Goal: Task Accomplishment & Management: Complete application form

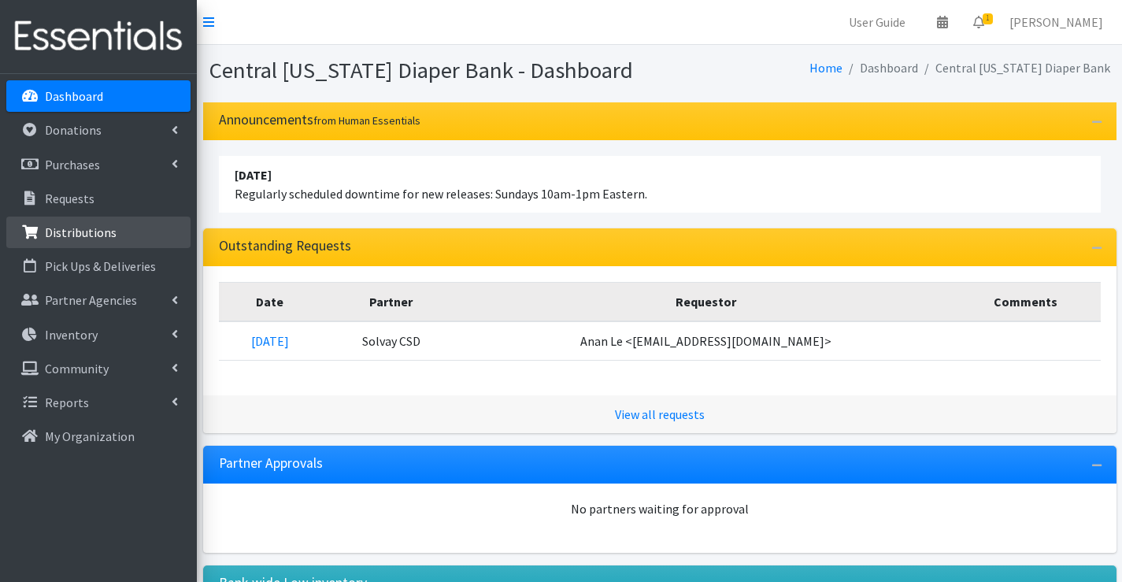
click at [85, 230] on p "Distributions" at bounding box center [81, 232] width 72 height 16
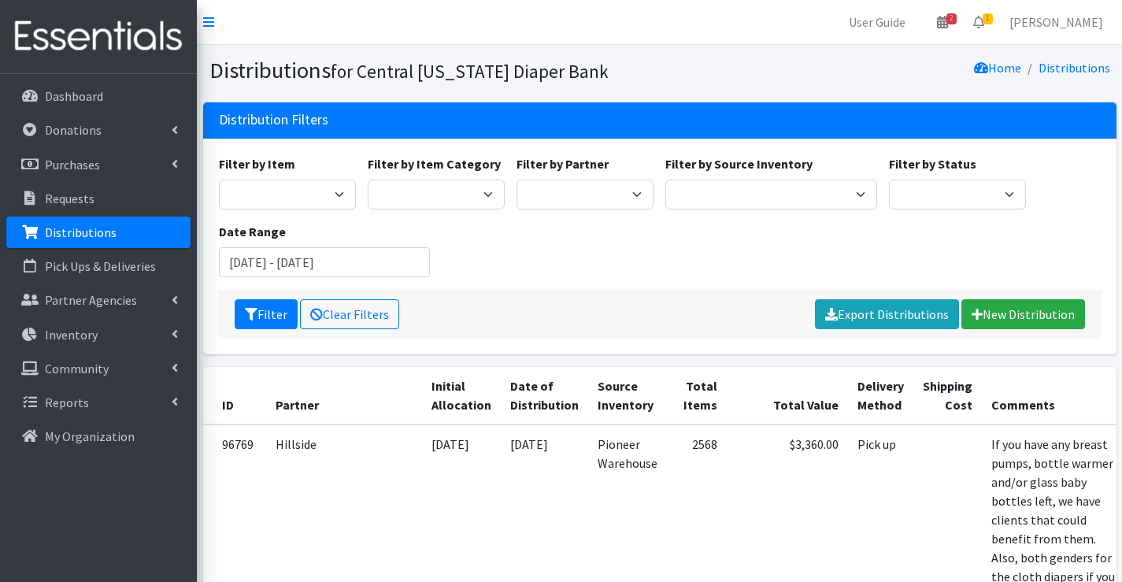
click at [1023, 294] on div "Filter Clear Filters Export Distributions New Distribution" at bounding box center [660, 314] width 882 height 49
click at [1019, 305] on link "New Distribution" at bounding box center [1023, 314] width 124 height 30
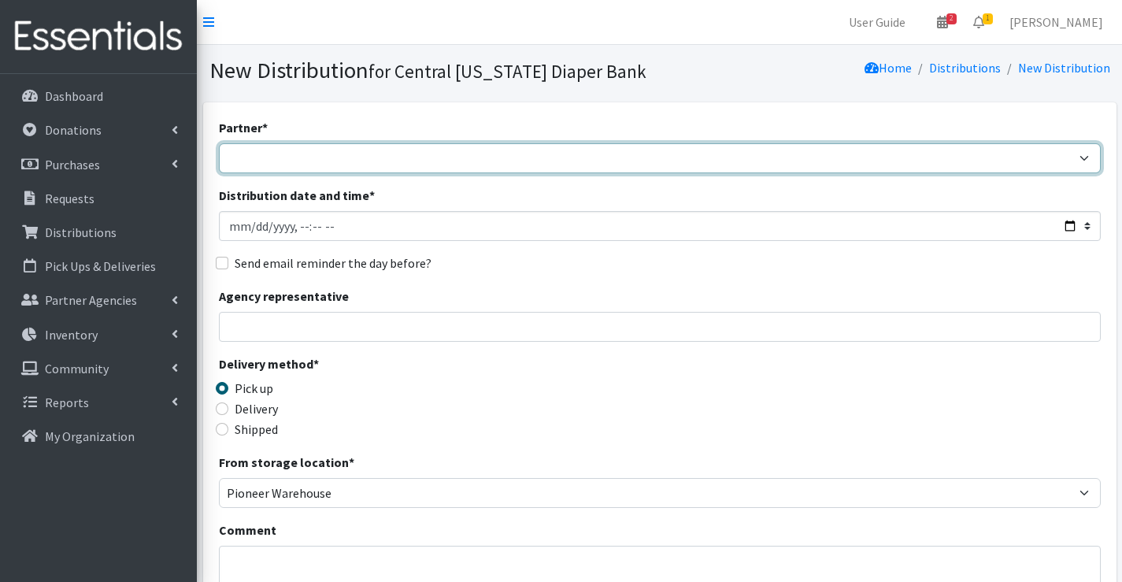
click at [388, 157] on select "All Saints Church Baby Momma Association Bellegrove Missionary Baptist Church F…" at bounding box center [660, 158] width 882 height 30
select select "1137"
click at [219, 143] on select "All Saints Church Baby Momma Association Bellegrove Missionary Baptist Church F…" at bounding box center [660, 158] width 882 height 30
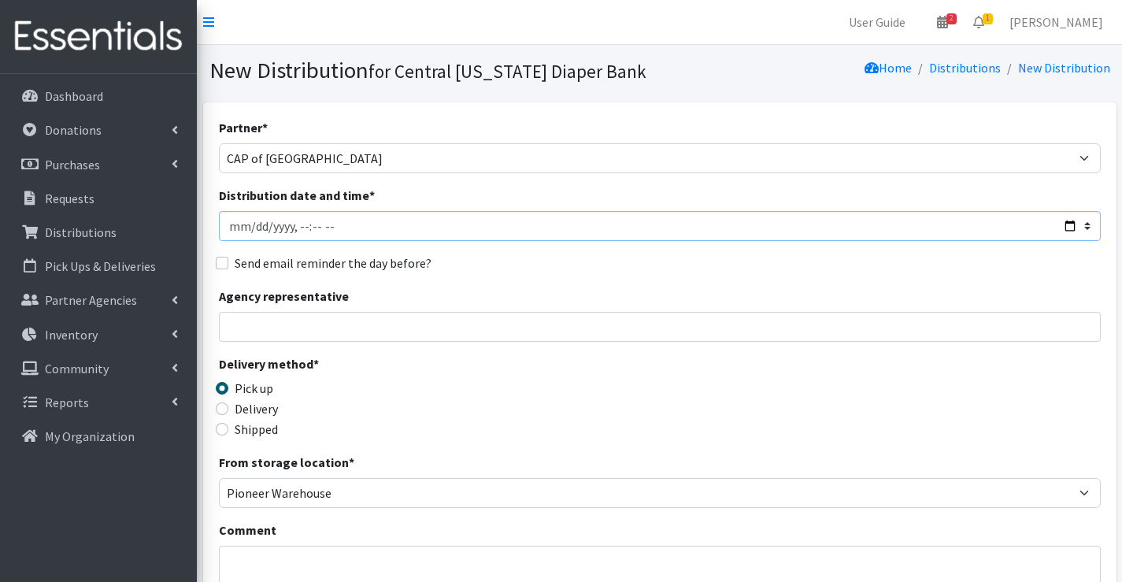
click at [255, 233] on input "Distribution date and time *" at bounding box center [660, 226] width 882 height 30
type input "2025-09-25T11:00"
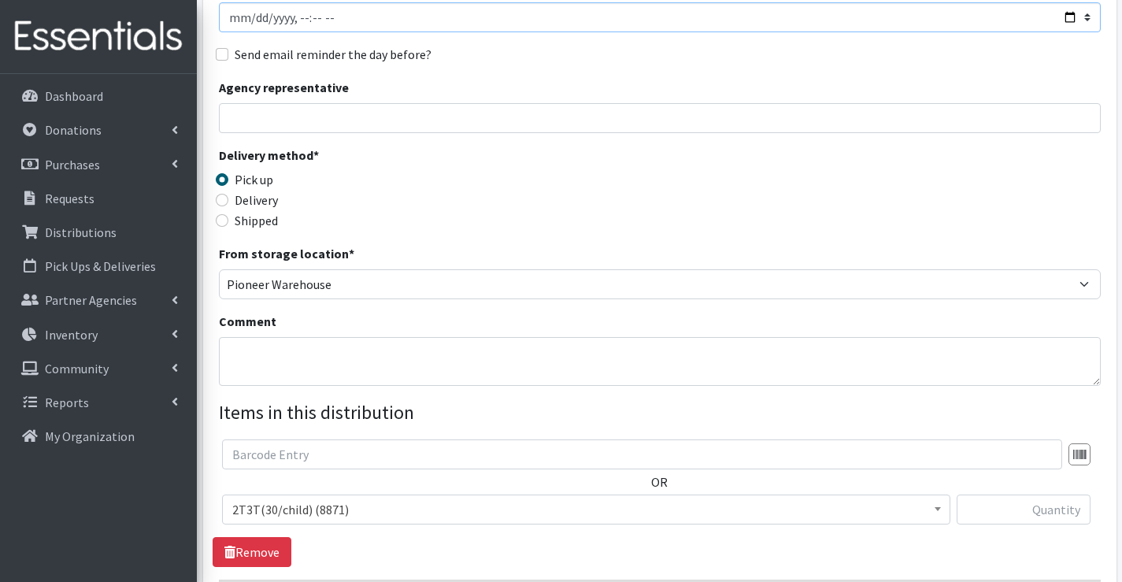
scroll to position [236, 0]
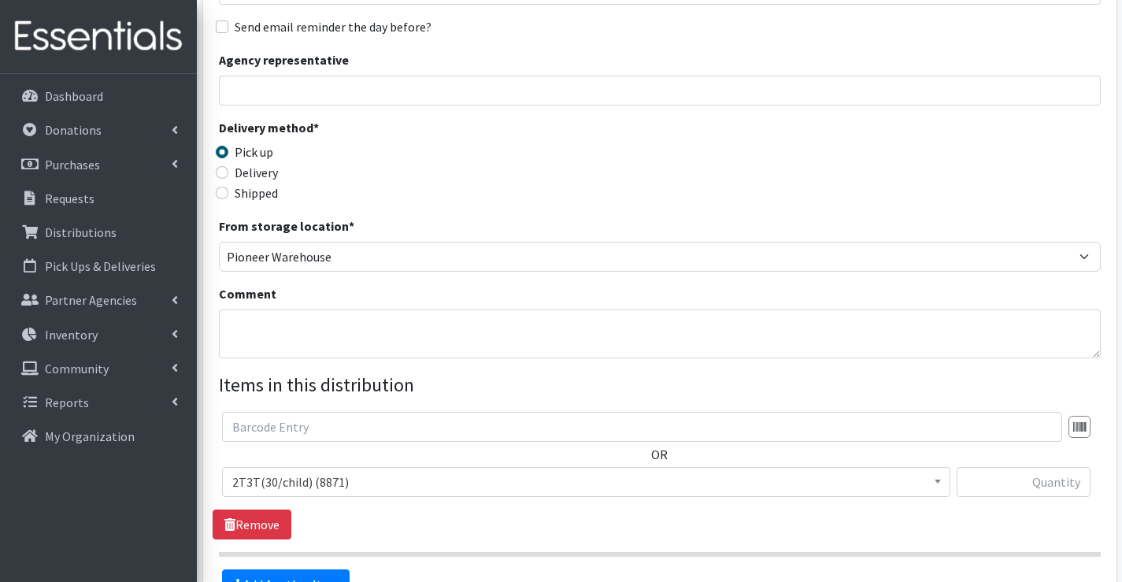
click at [383, 483] on span "2T3T(30/child) (8871)" at bounding box center [586, 482] width 708 height 22
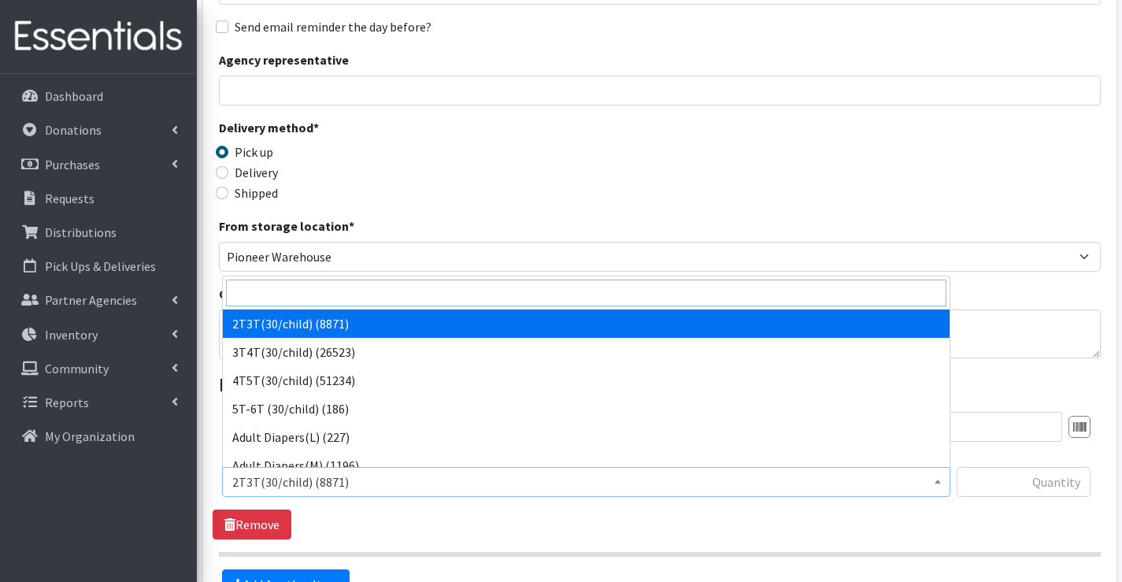
click at [335, 299] on input "search" at bounding box center [586, 293] width 720 height 27
type input "2"
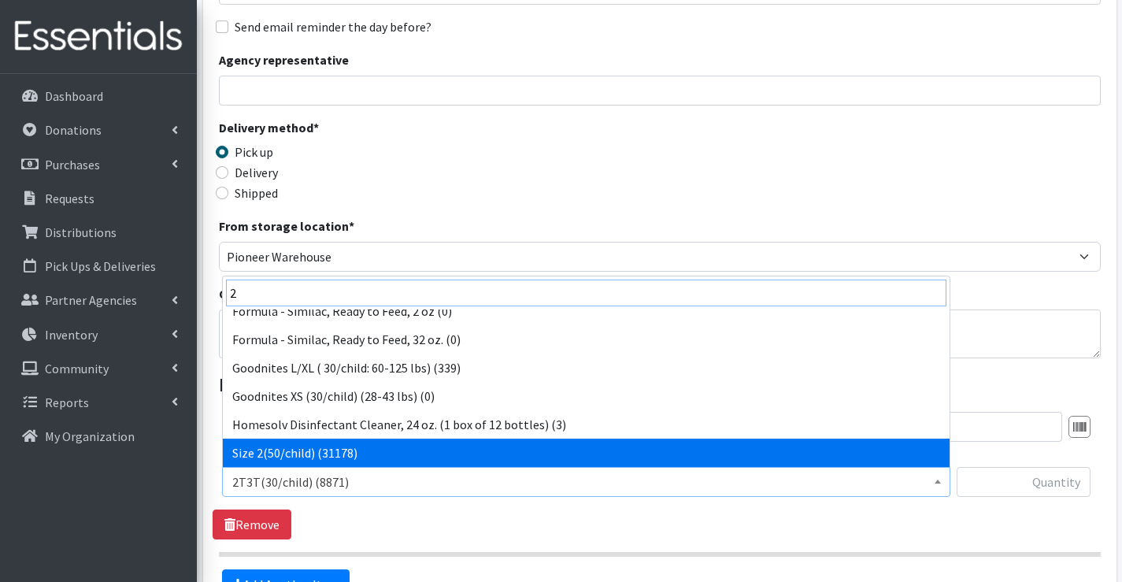
scroll to position [353, 0]
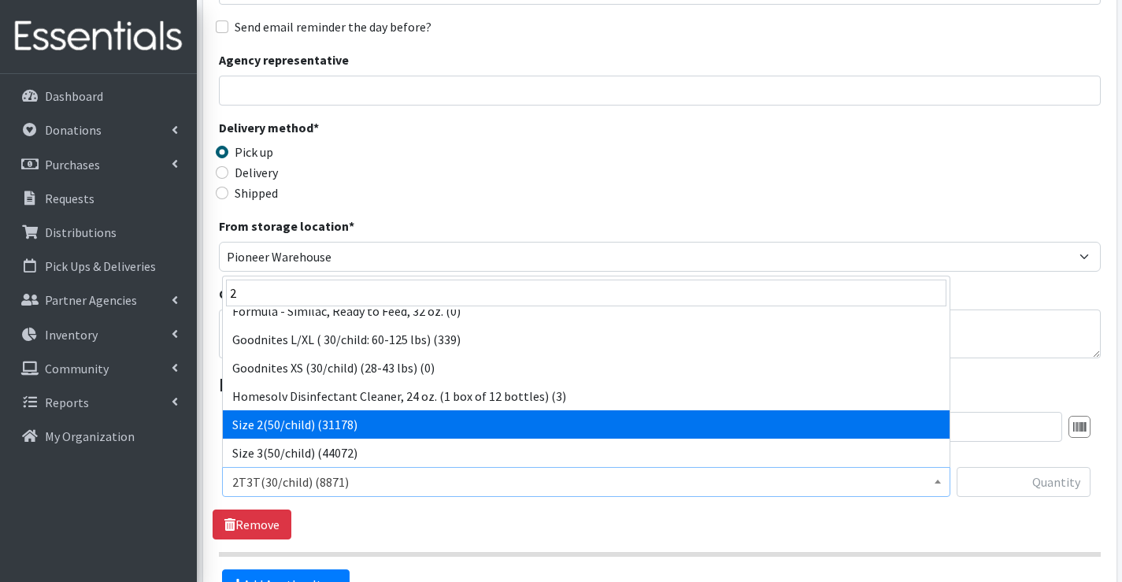
select select "951"
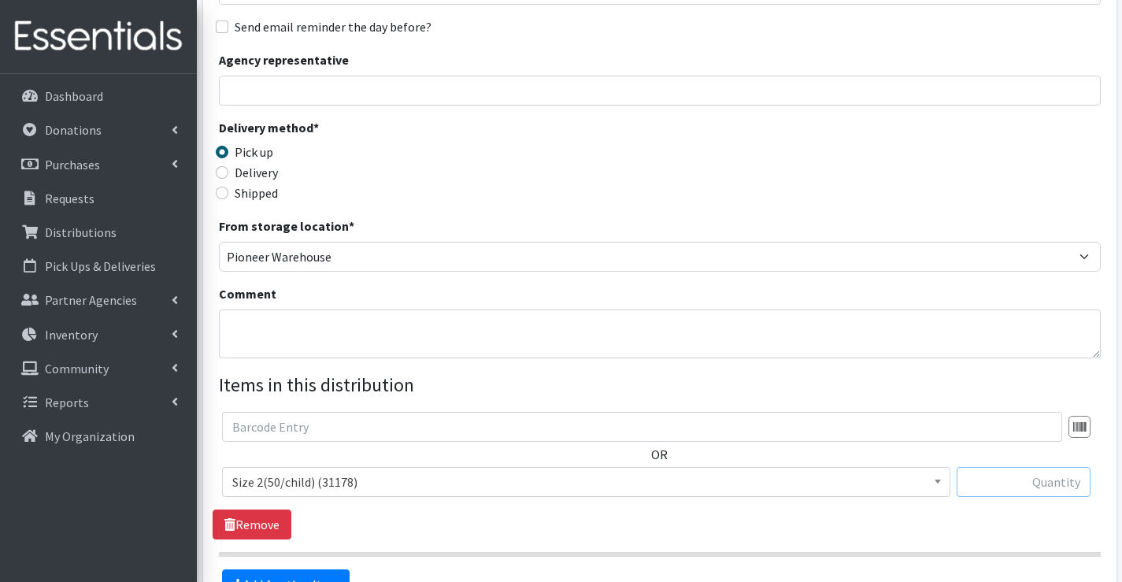
type input "6"
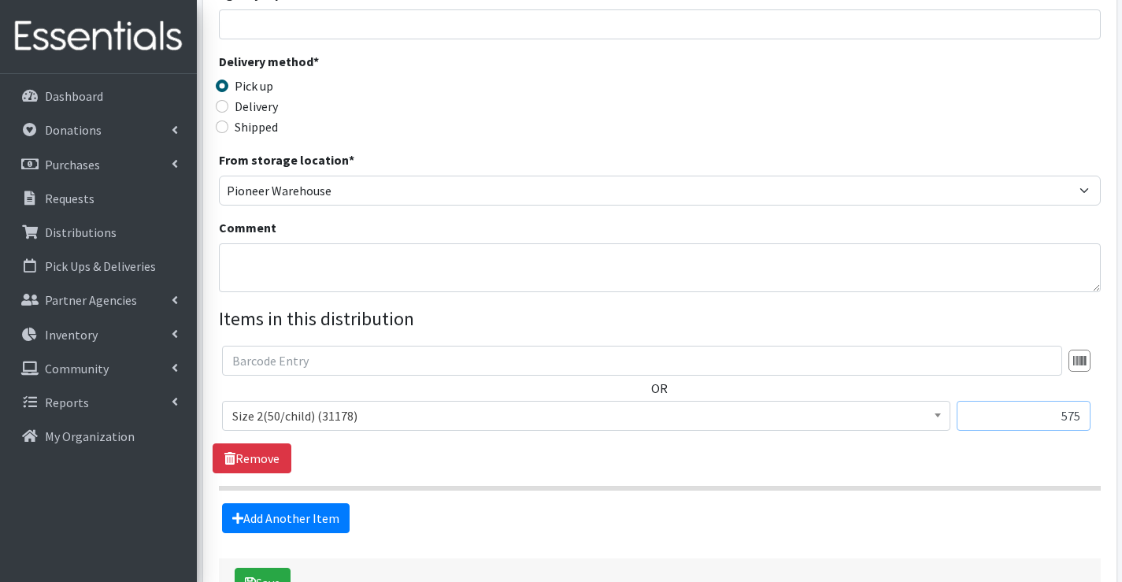
scroll to position [394, 0]
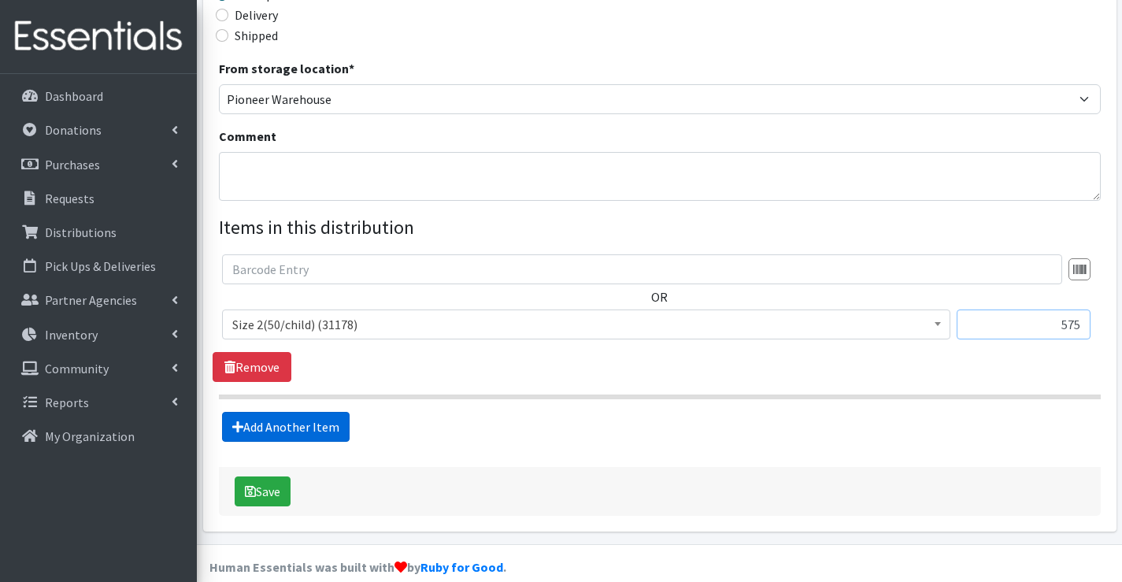
type input "575"
click at [295, 429] on link "Add Another Item" at bounding box center [286, 427] width 128 height 30
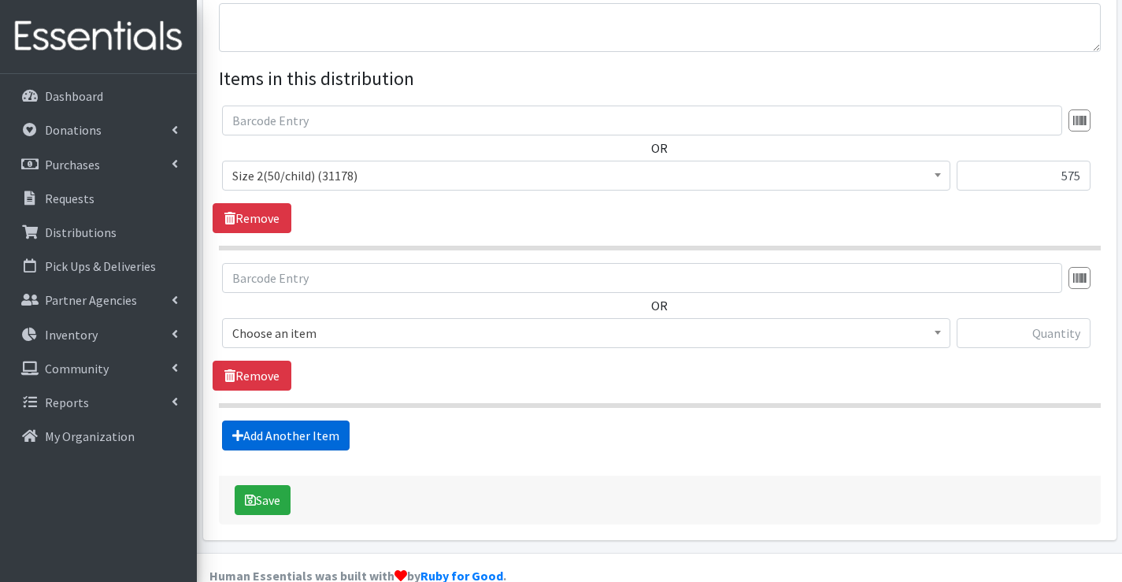
scroll to position [572, 0]
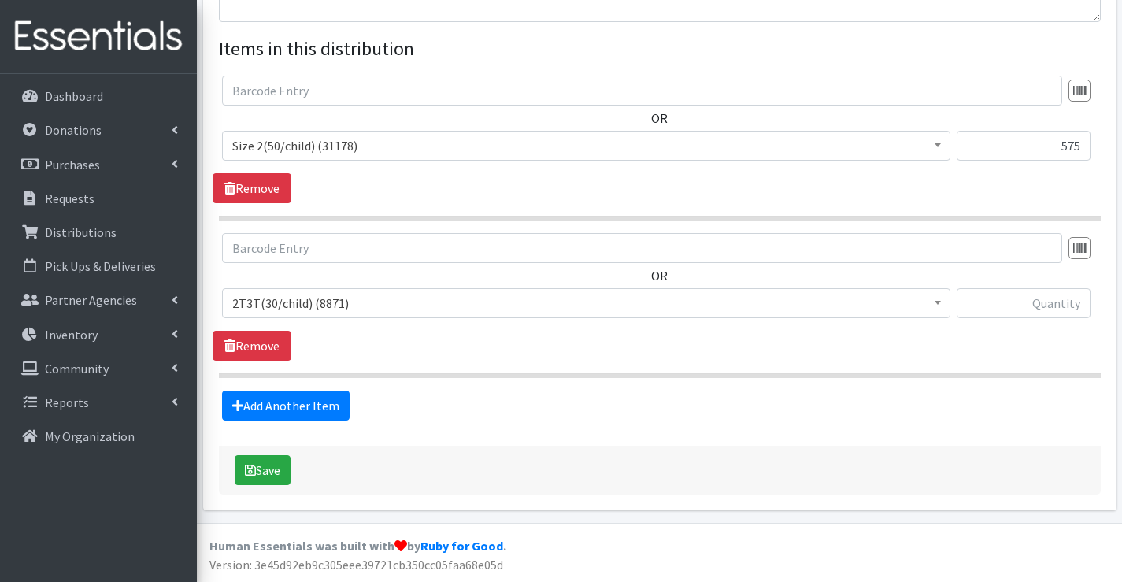
click at [287, 309] on span "2T3T(30/child) (8871)" at bounding box center [586, 303] width 708 height 22
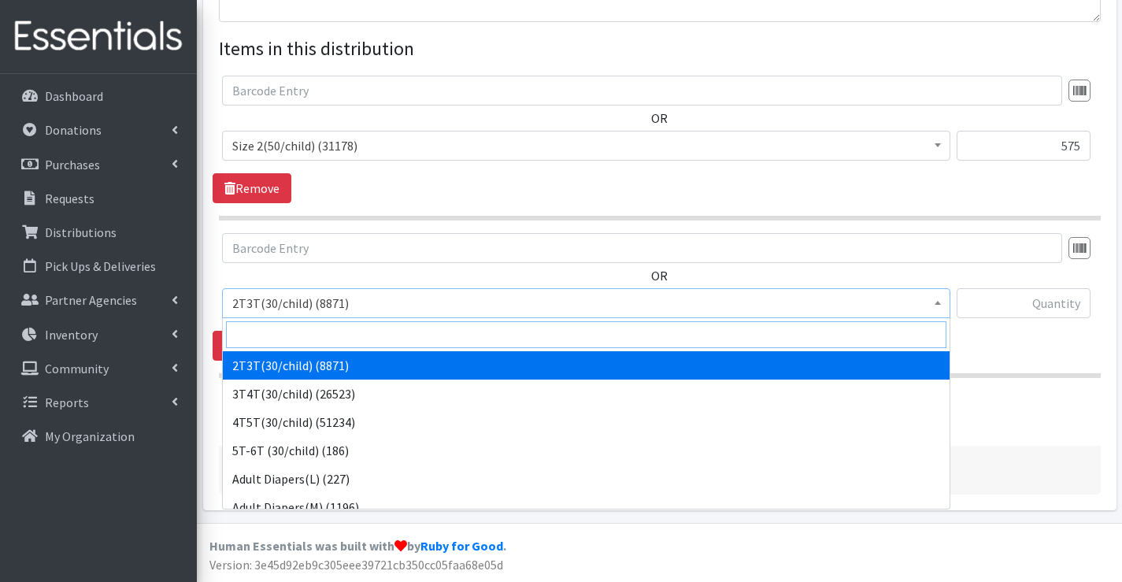
click at [285, 344] on input "search" at bounding box center [586, 334] width 720 height 27
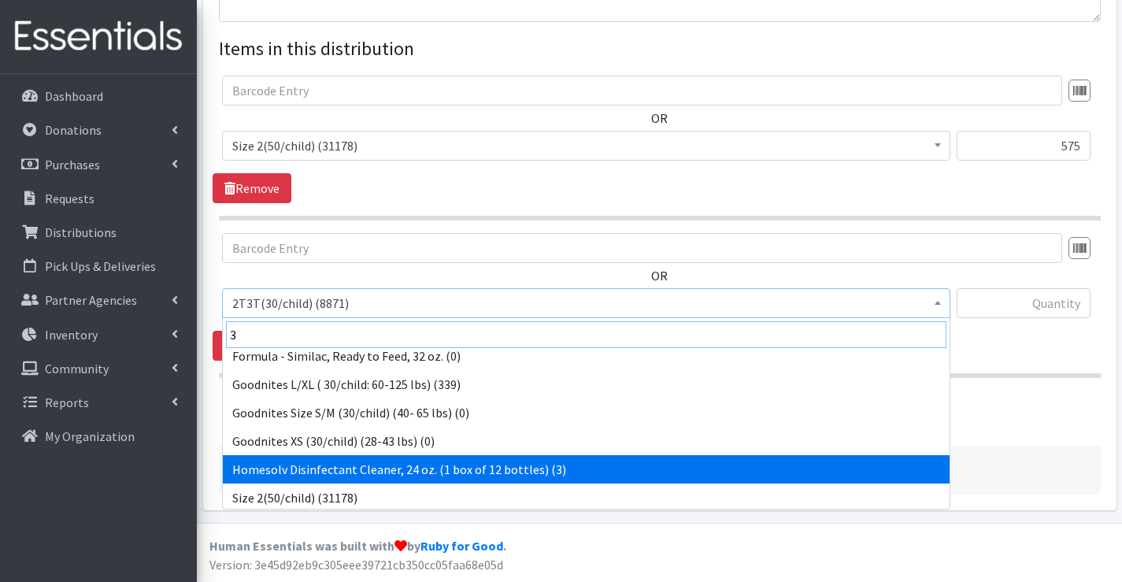
scroll to position [315, 0]
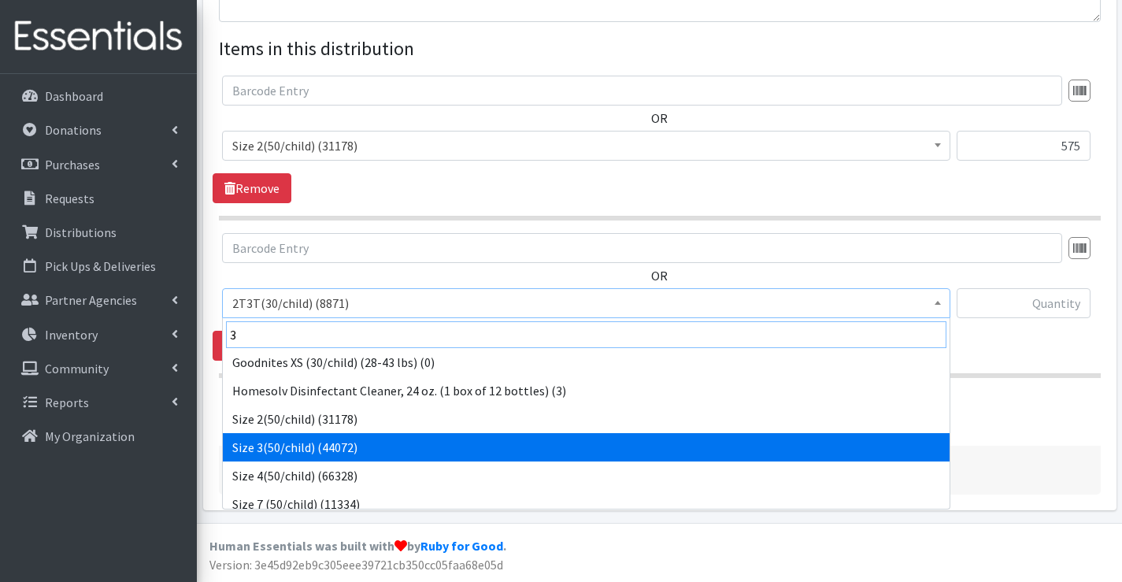
type input "3"
select select "954"
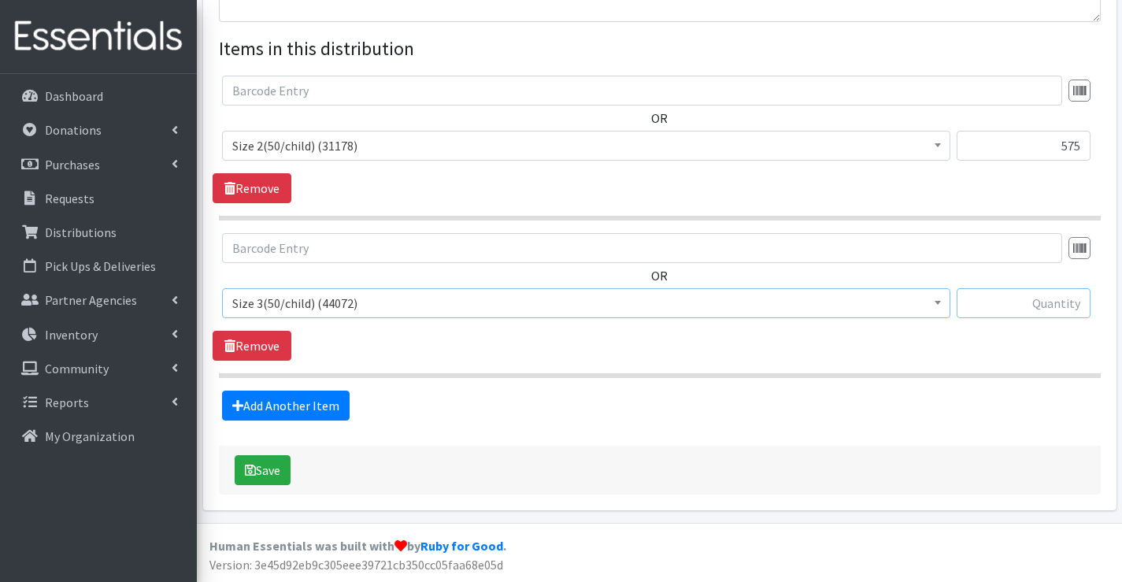
click at [1036, 307] on input "text" at bounding box center [1024, 303] width 134 height 30
type input "475"
click at [292, 410] on link "Add Another Item" at bounding box center [286, 406] width 128 height 30
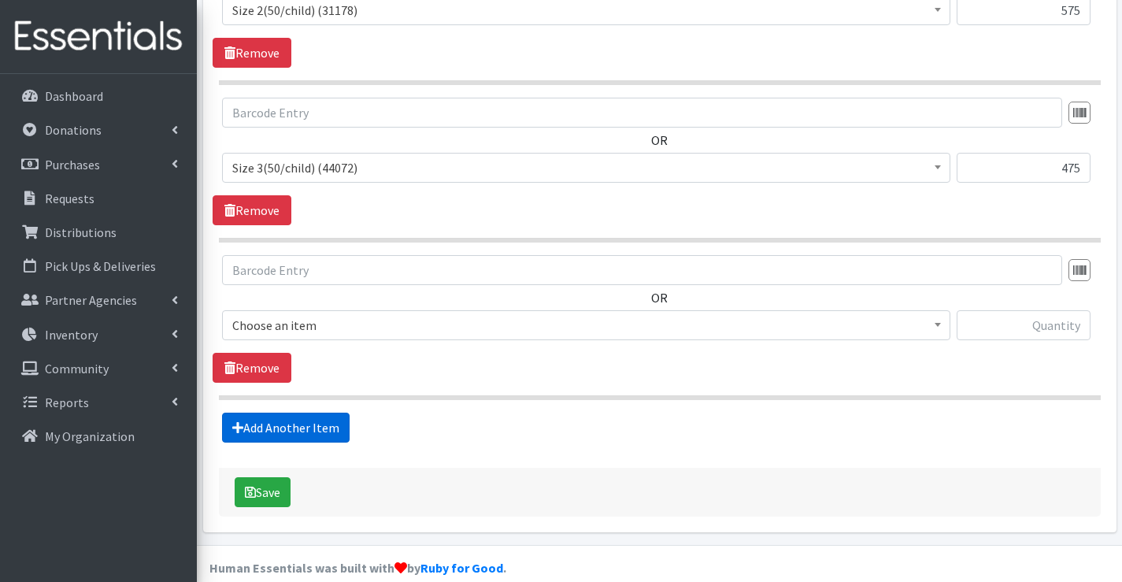
scroll to position [730, 0]
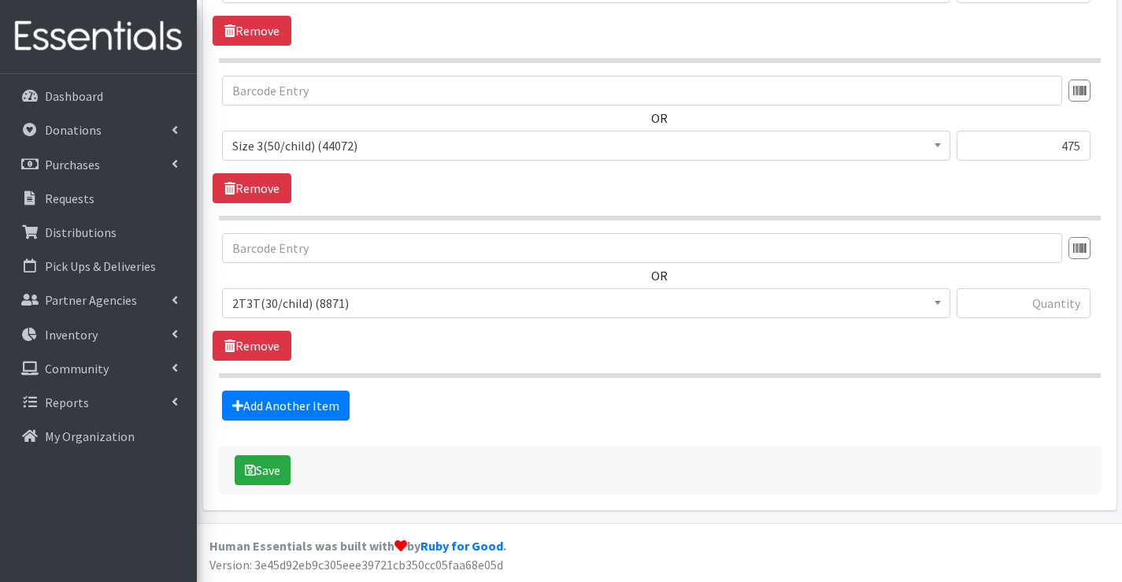
click at [288, 306] on span "2T3T(30/child) (8871)" at bounding box center [586, 303] width 708 height 22
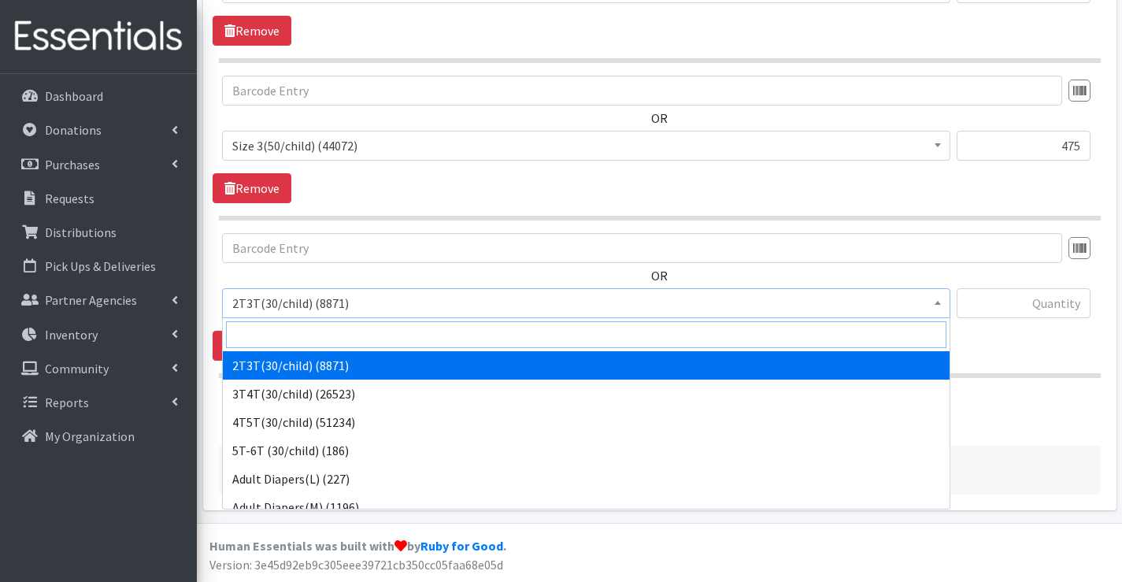
click at [289, 327] on input "search" at bounding box center [586, 334] width 720 height 27
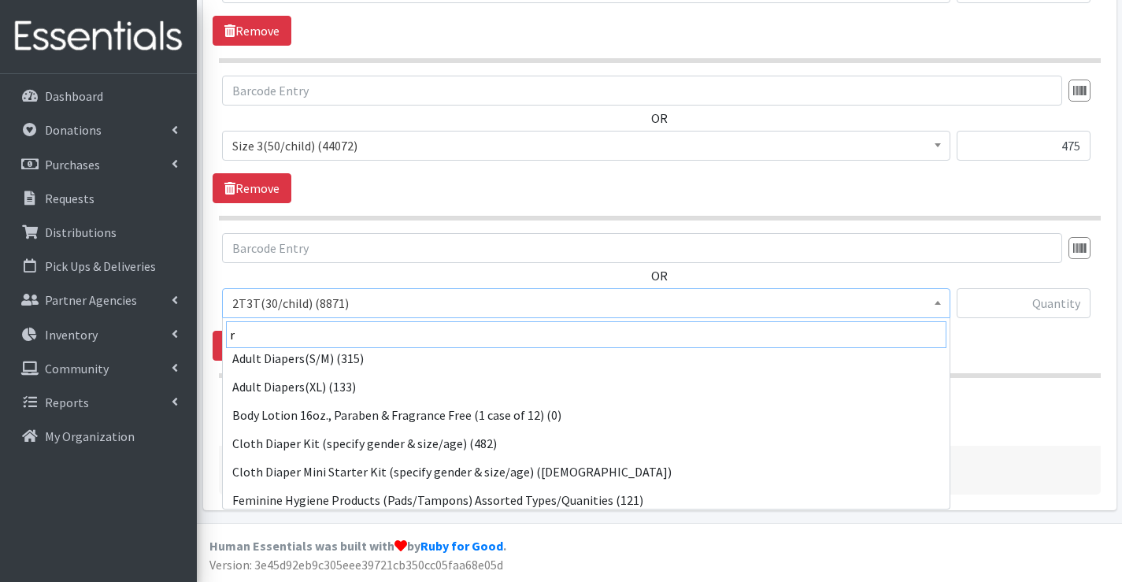
scroll to position [236, 0]
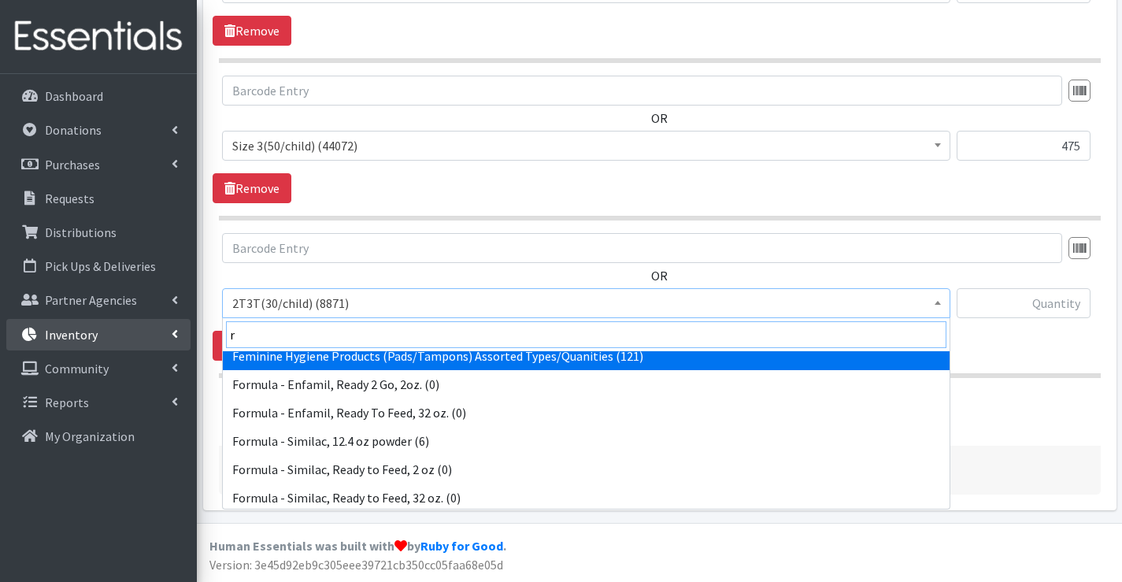
drag, startPoint x: 302, startPoint y: 341, endPoint x: 146, endPoint y: 325, distance: 156.7
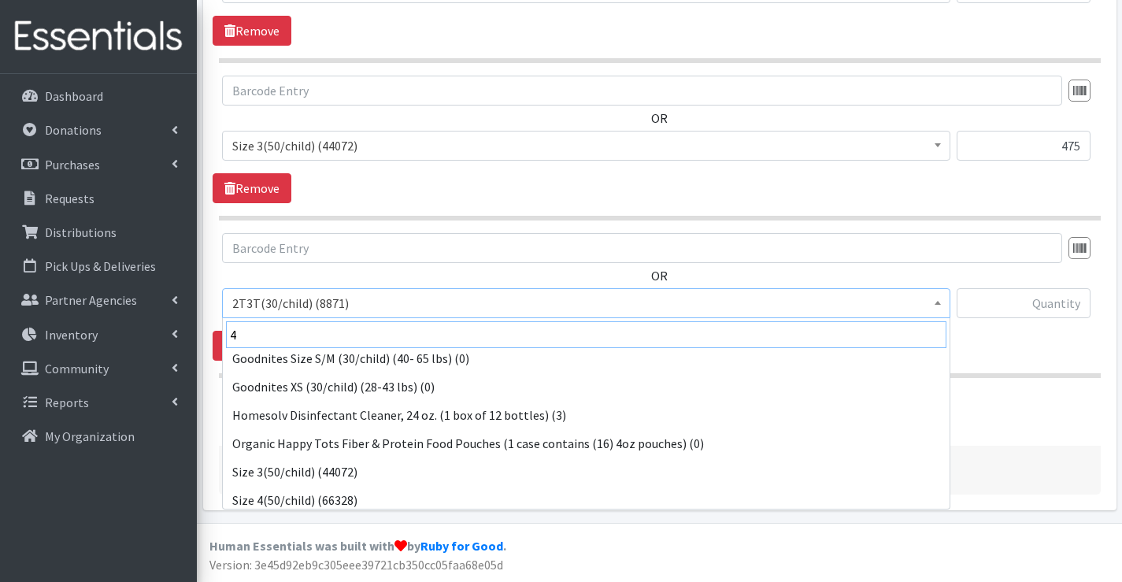
scroll to position [157, 0]
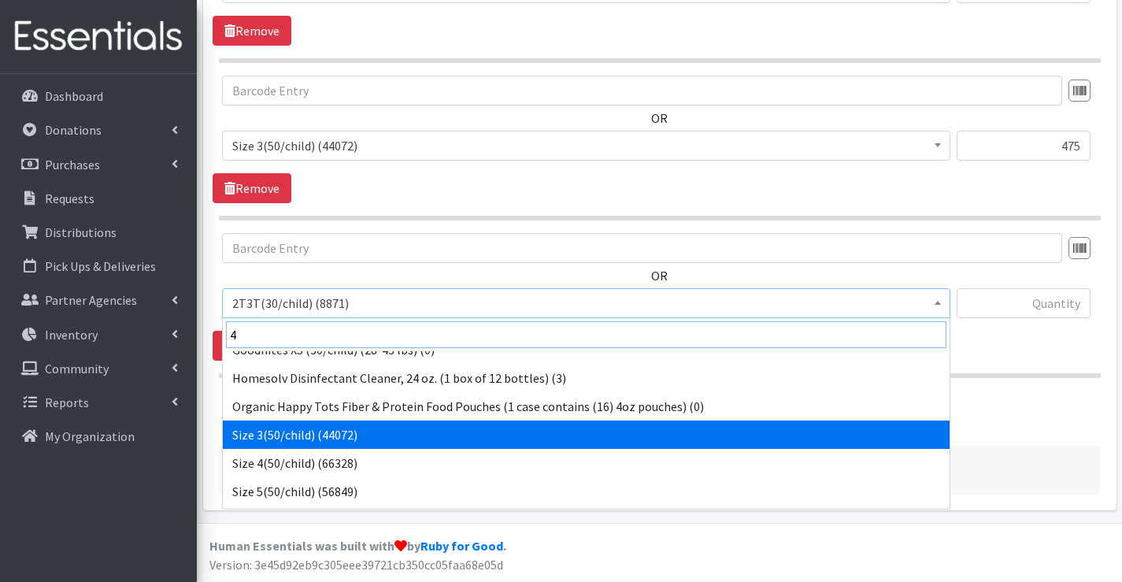
type input "4"
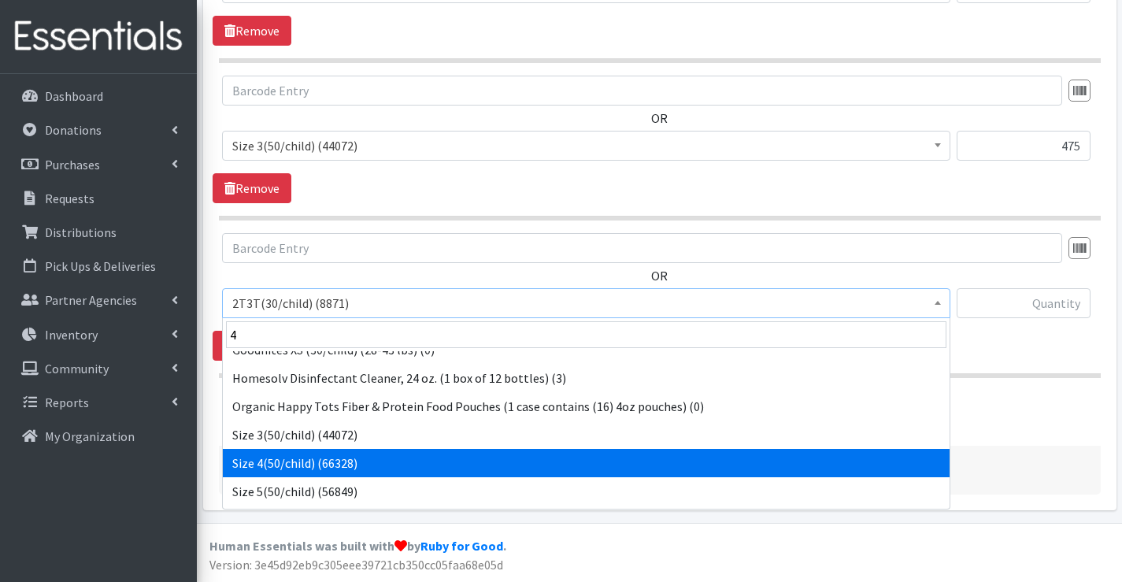
select select "963"
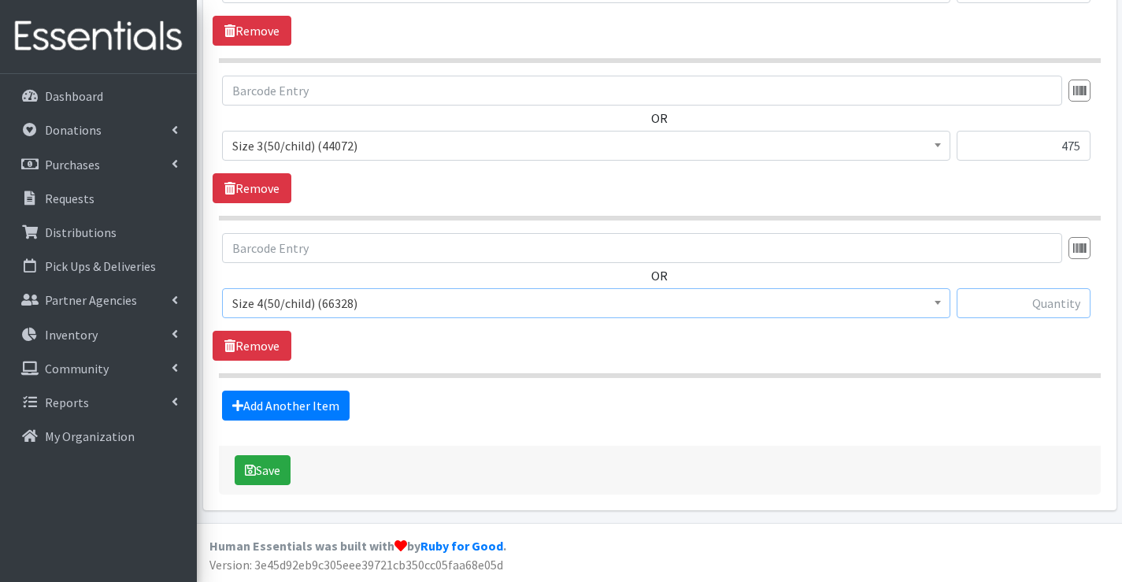
click at [1048, 309] on input "text" at bounding box center [1024, 303] width 134 height 30
type input "150"
click at [335, 393] on link "Add Another Item" at bounding box center [286, 406] width 128 height 30
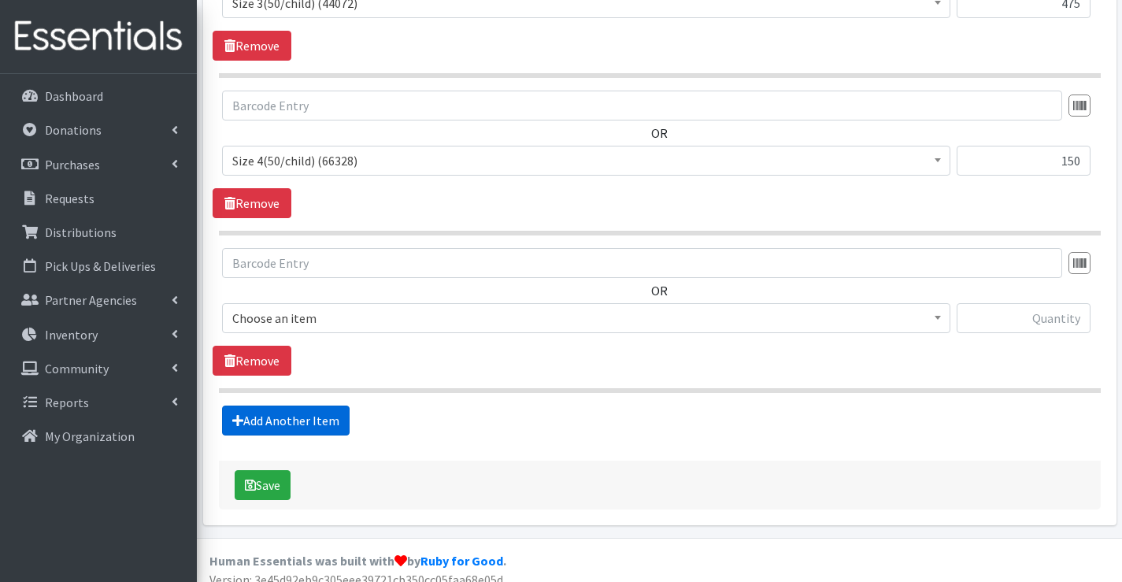
scroll to position [887, 0]
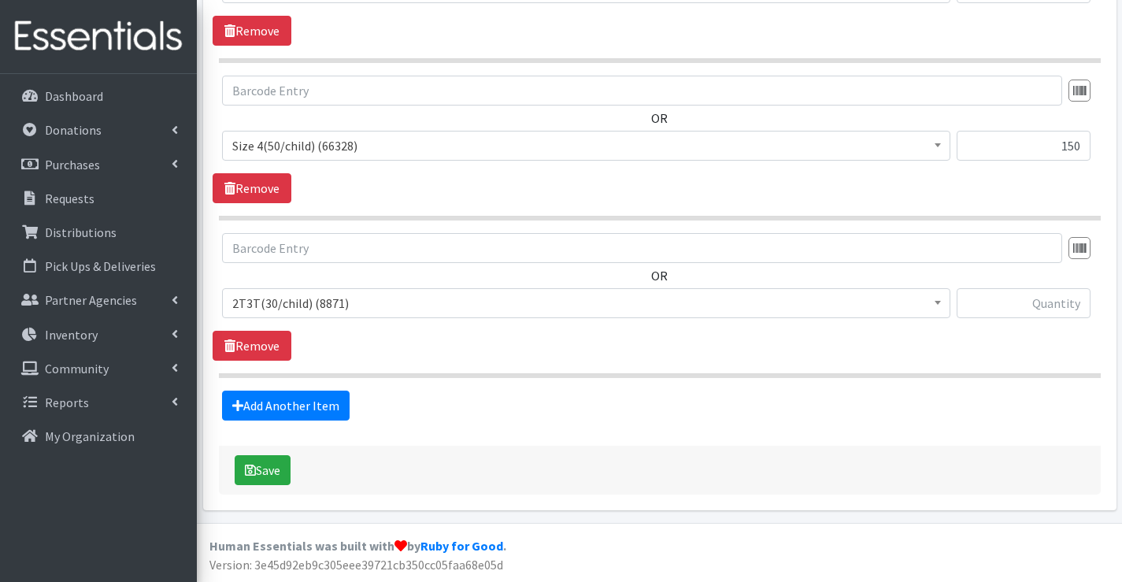
click at [369, 297] on span "2T3T(30/child) (8871)" at bounding box center [586, 303] width 708 height 22
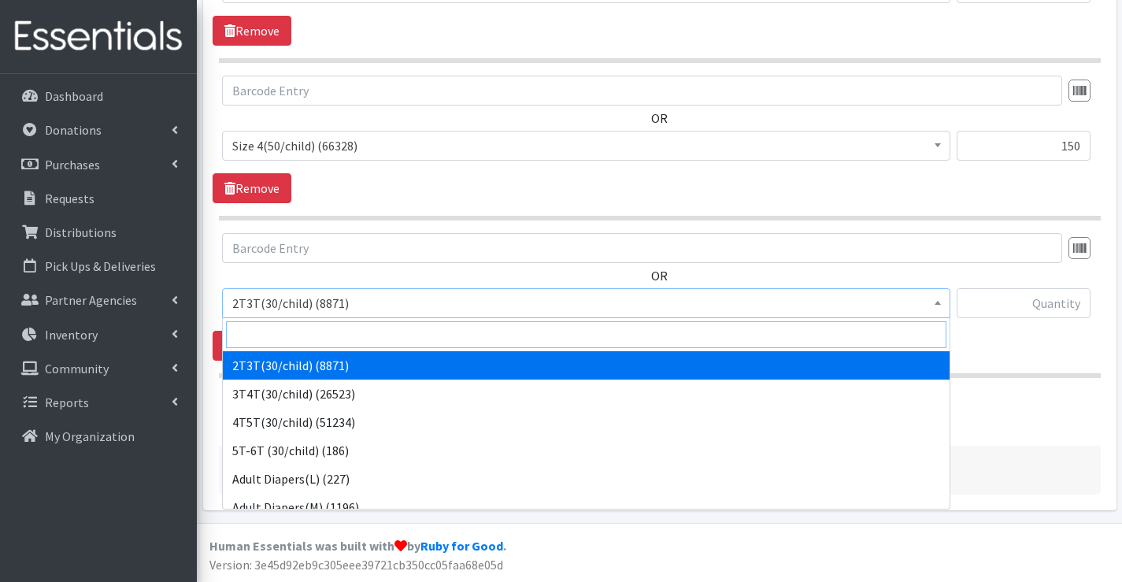
click at [367, 335] on input "search" at bounding box center [586, 334] width 720 height 27
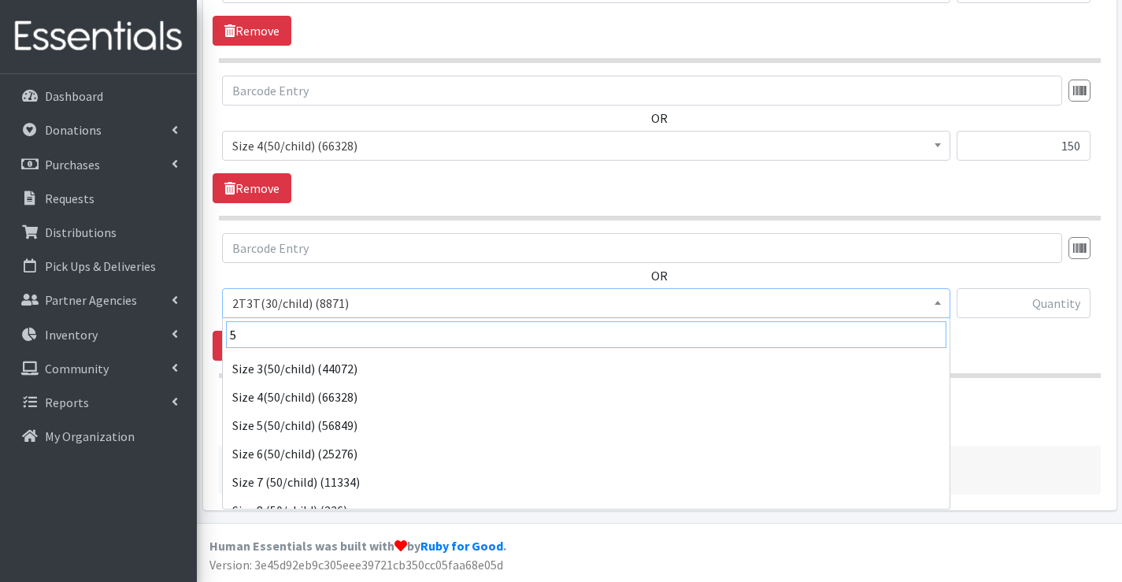
scroll to position [315, 0]
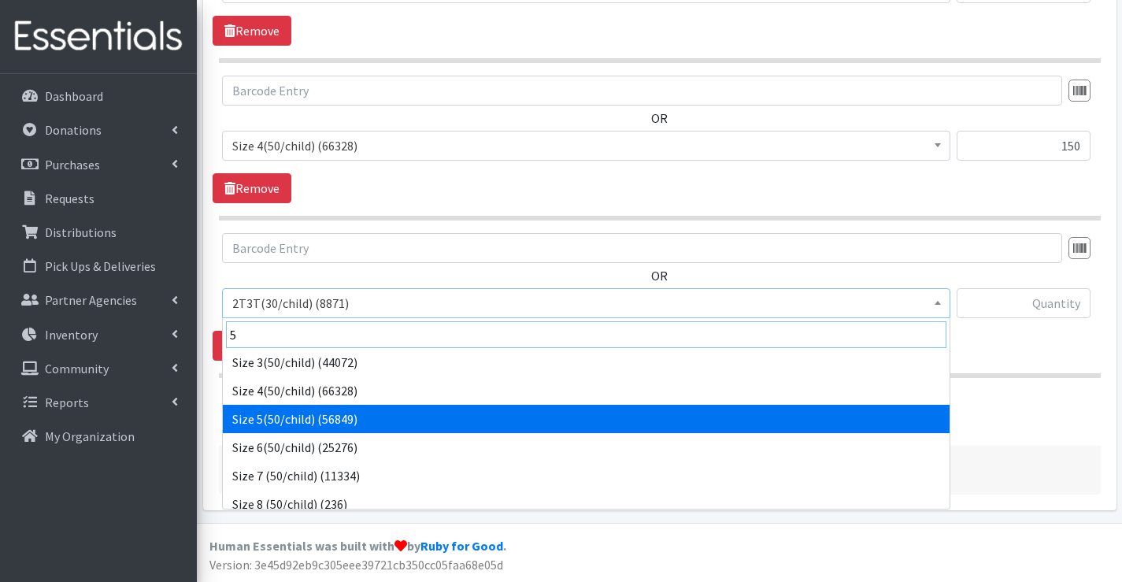
type input "5"
select select "964"
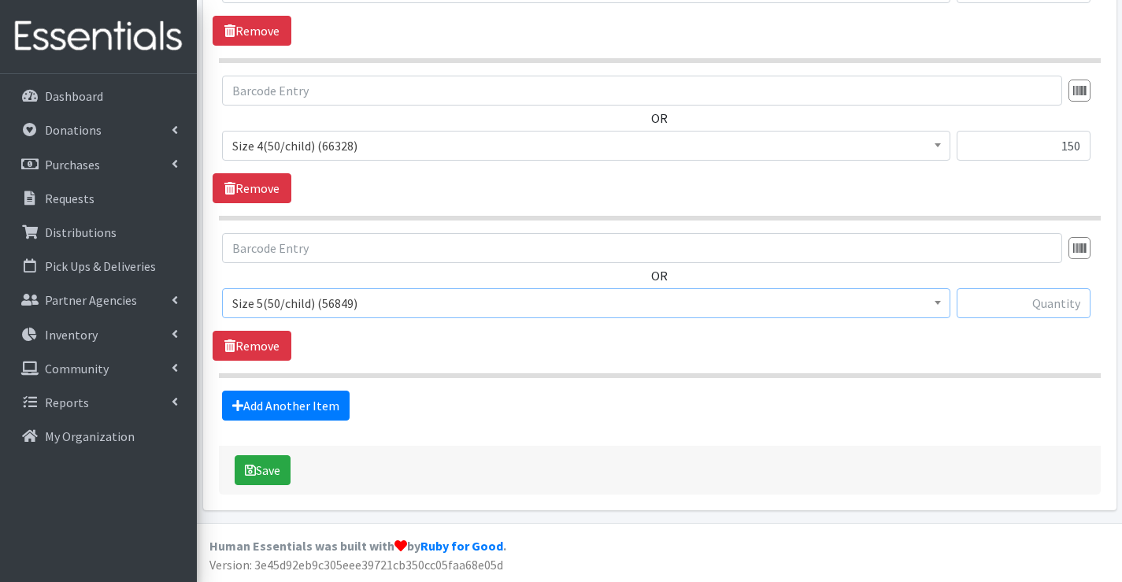
click at [1039, 305] on input "text" at bounding box center [1024, 303] width 134 height 30
type input "400"
click at [224, 400] on link "Add Another Item" at bounding box center [286, 406] width 128 height 30
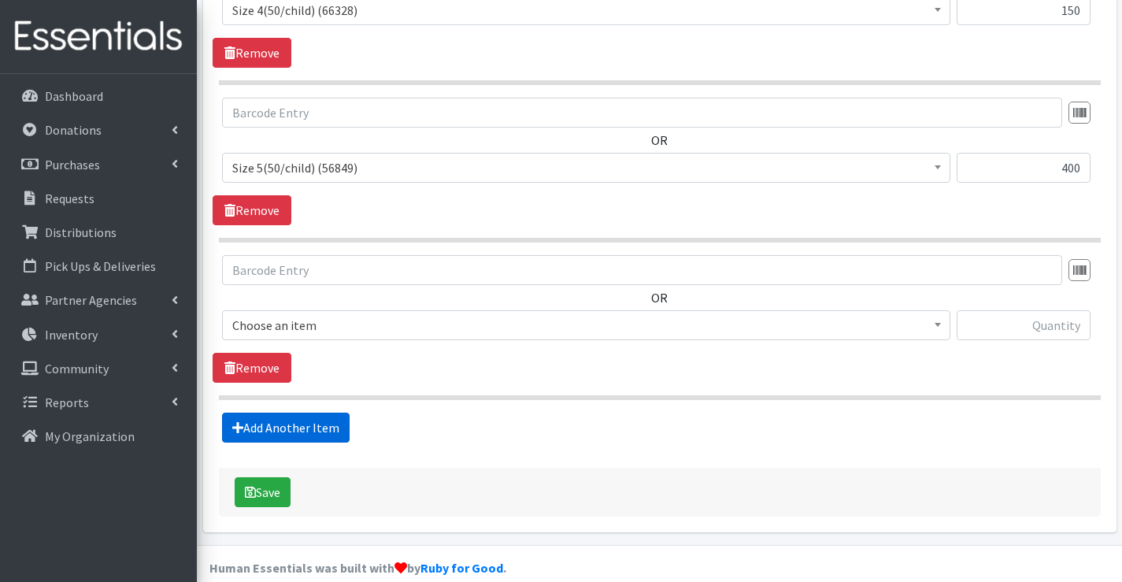
scroll to position [1045, 0]
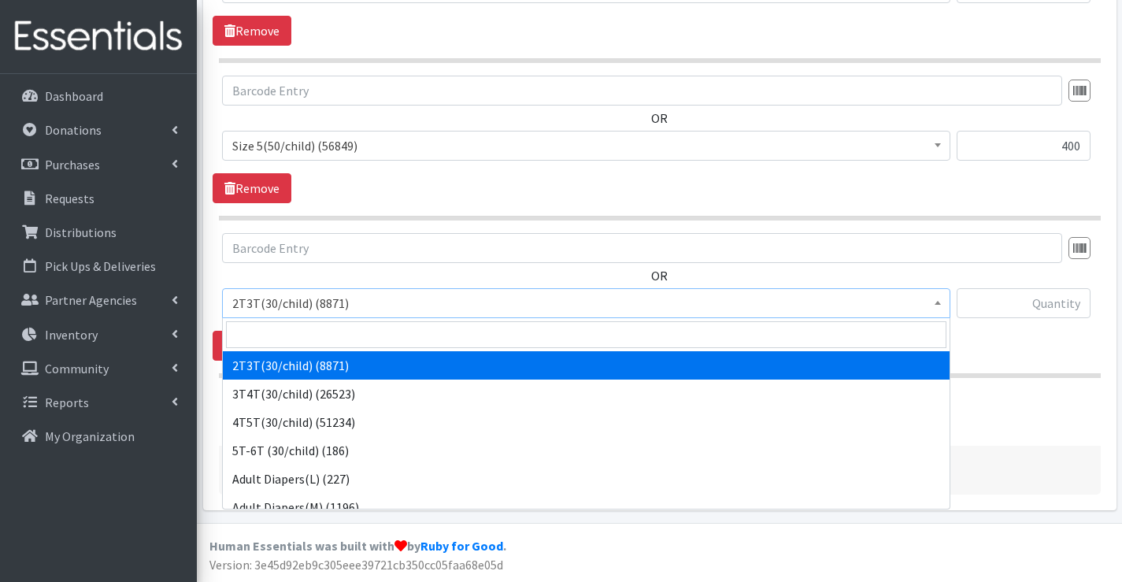
click at [361, 298] on span "2T3T(30/child) (8871)" at bounding box center [586, 303] width 708 height 22
click at [352, 335] on input "search" at bounding box center [586, 334] width 720 height 27
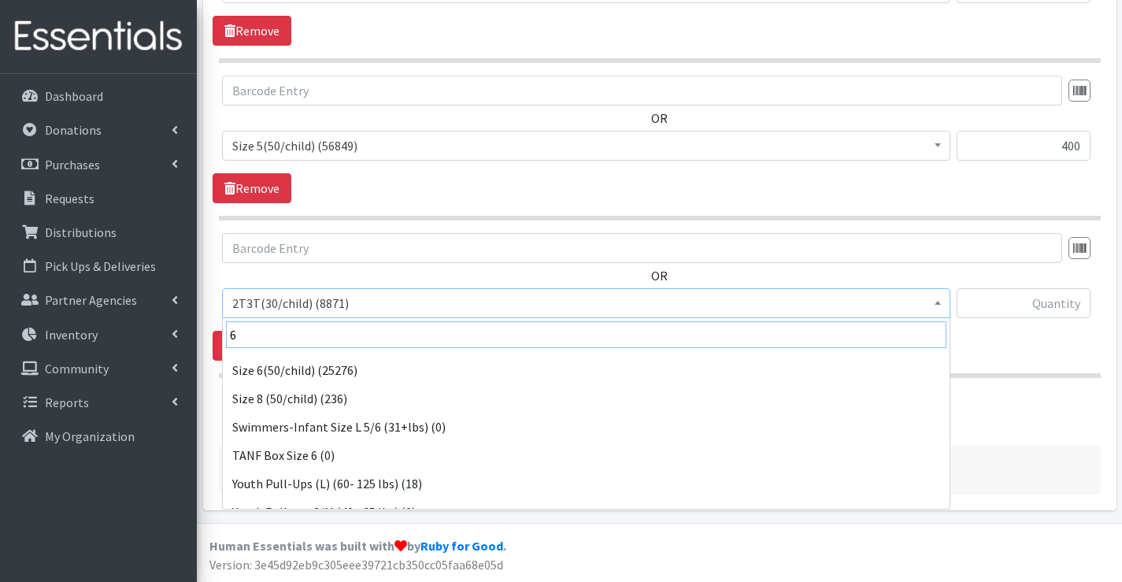
scroll to position [394, 0]
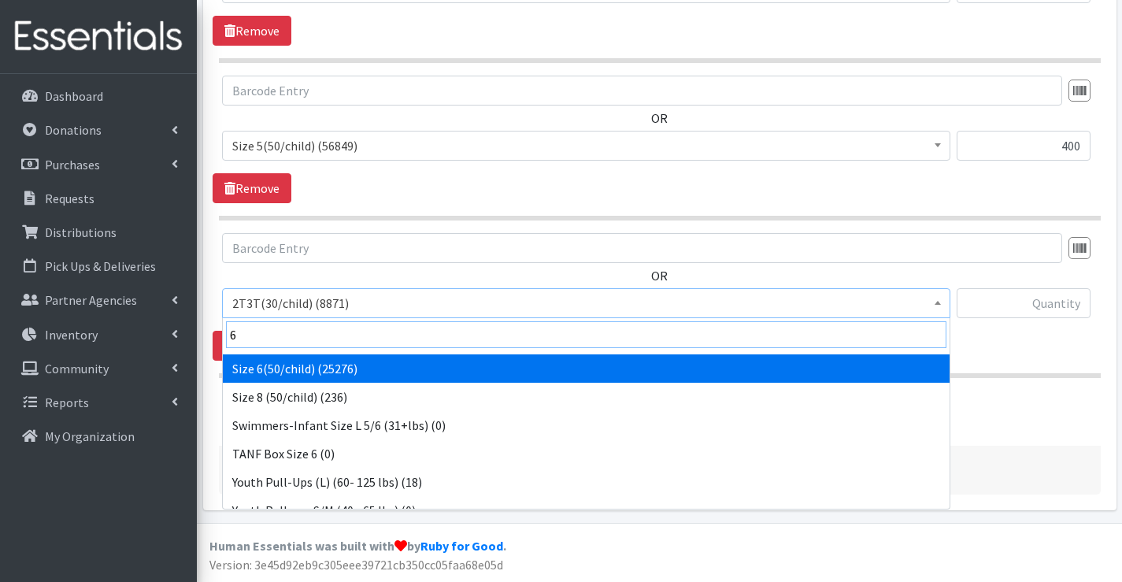
type input "6"
select select "966"
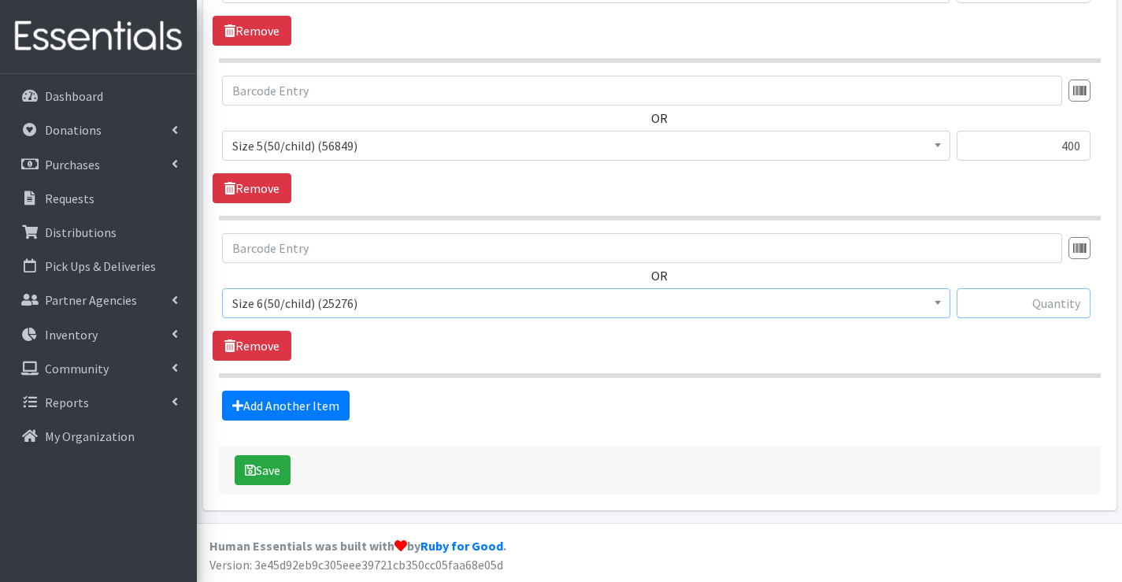
click at [1025, 315] on input "text" at bounding box center [1024, 303] width 134 height 30
type input "550"
click at [254, 404] on link "Add Another Item" at bounding box center [286, 406] width 128 height 30
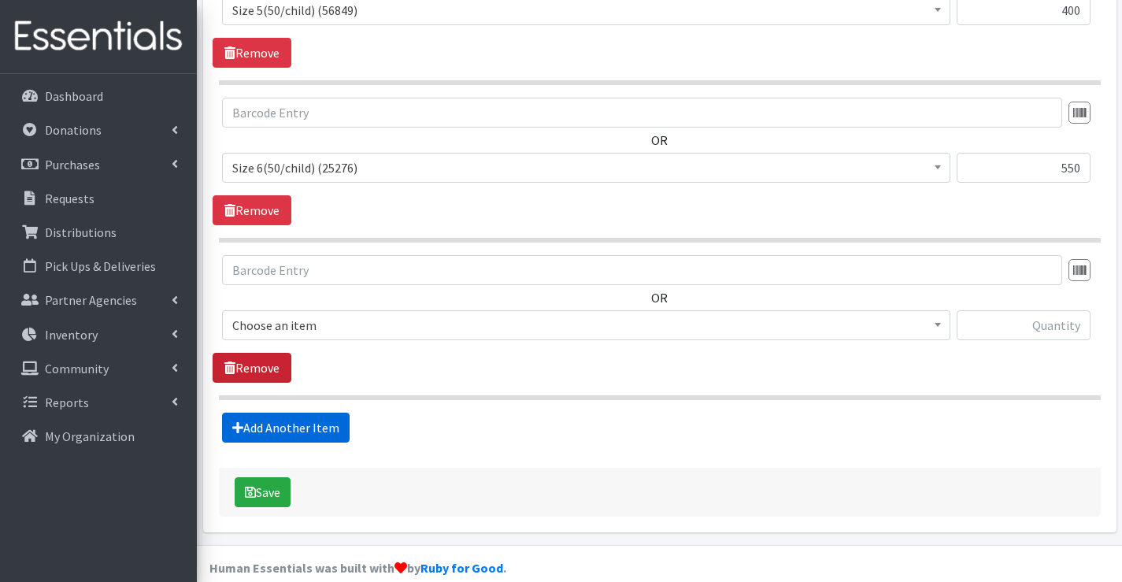
scroll to position [1202, 0]
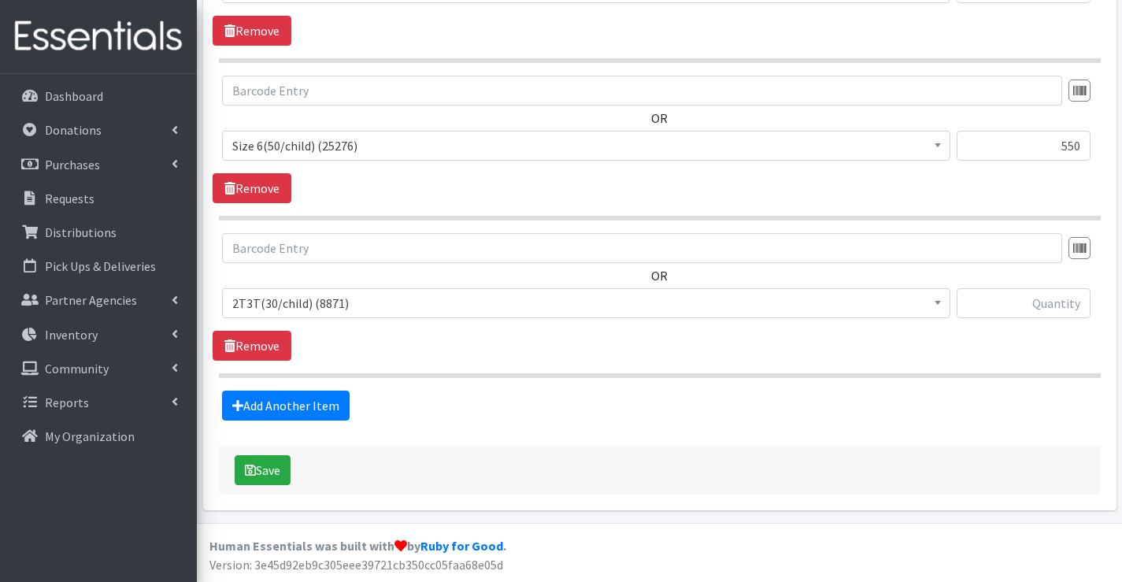
click at [287, 303] on span "2T3T(30/child) (8871)" at bounding box center [586, 303] width 708 height 22
click at [1072, 310] on input "text" at bounding box center [1024, 303] width 134 height 30
type input "540"
click at [255, 419] on link "Add Another Item" at bounding box center [286, 406] width 128 height 30
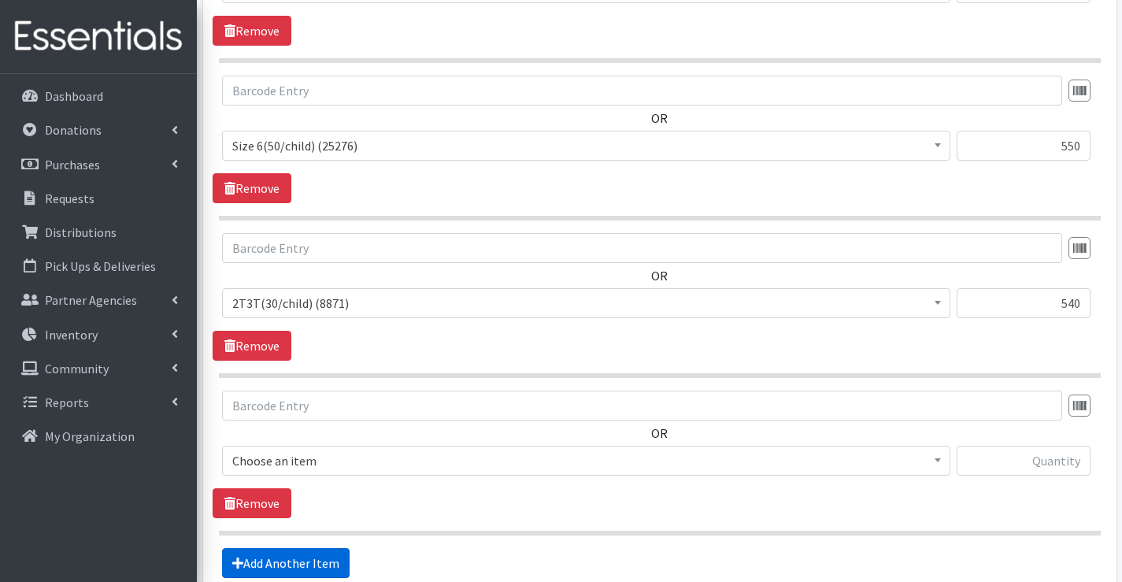
scroll to position [1360, 0]
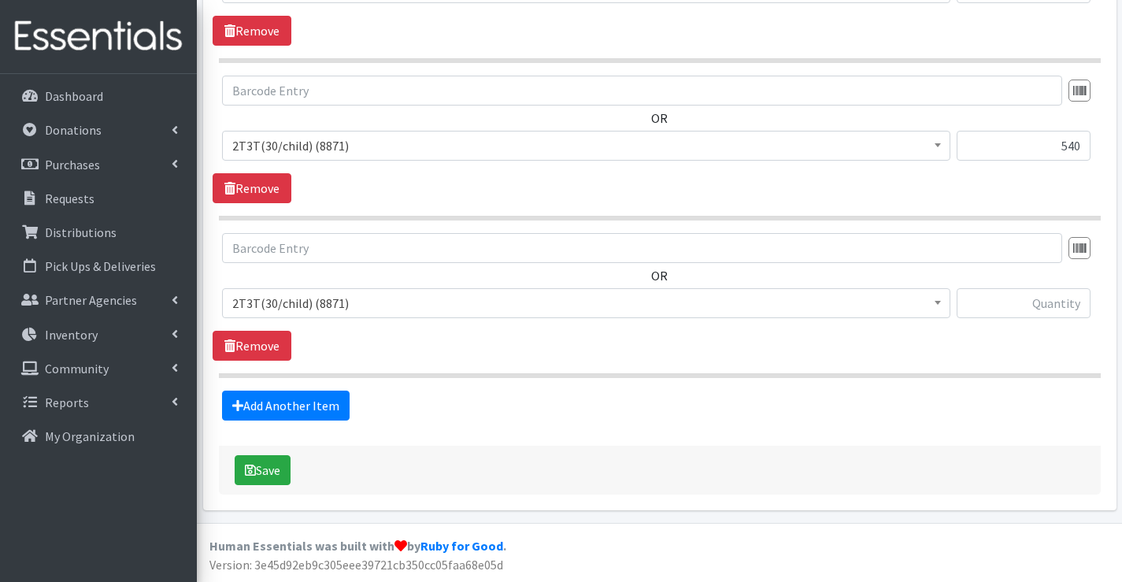
click at [298, 306] on span "2T3T(30/child) (8871)" at bounding box center [586, 303] width 708 height 22
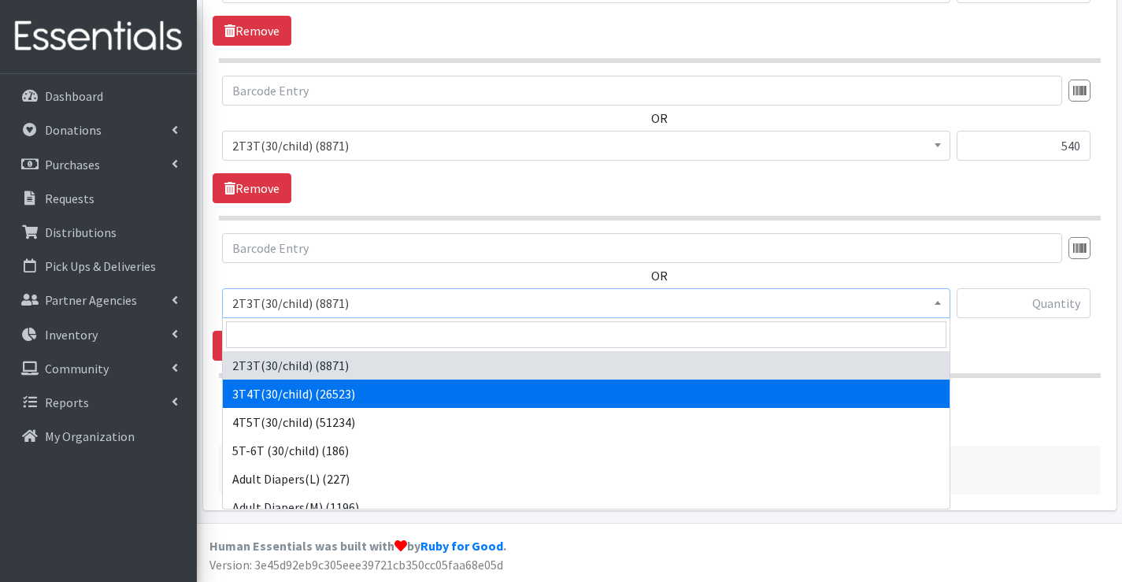
select select "941"
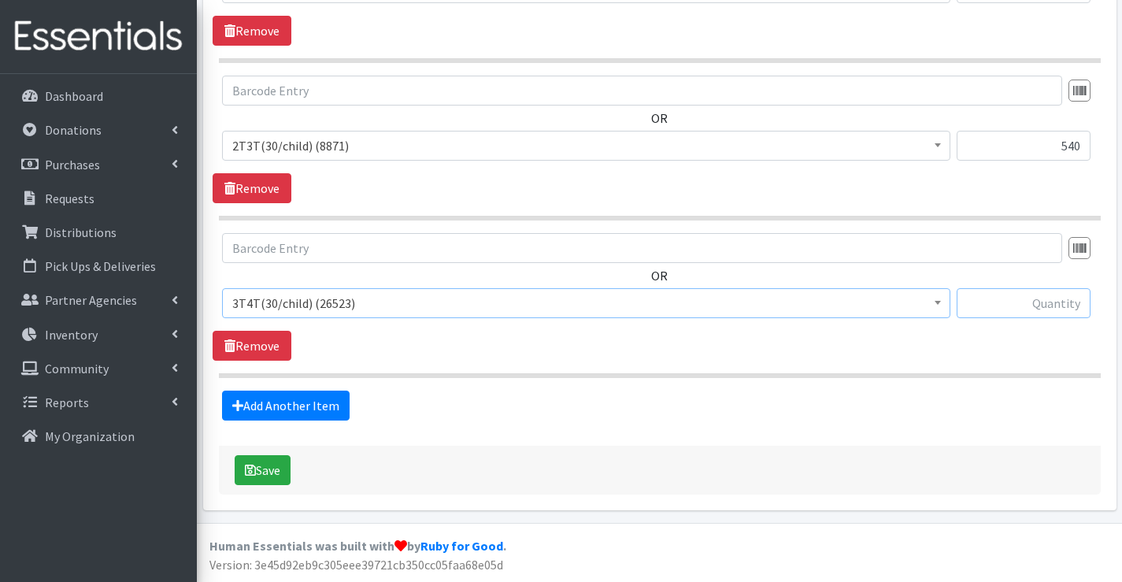
click at [1059, 305] on input "text" at bounding box center [1024, 303] width 134 height 30
type input "390"
click at [320, 404] on link "Add Another Item" at bounding box center [286, 406] width 128 height 30
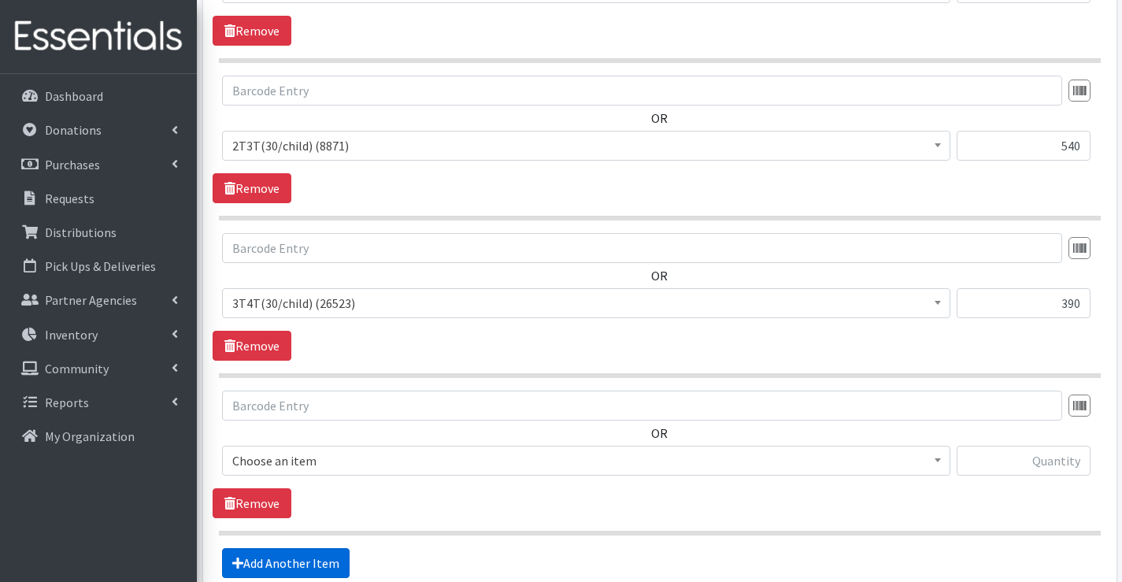
scroll to position [1517, 0]
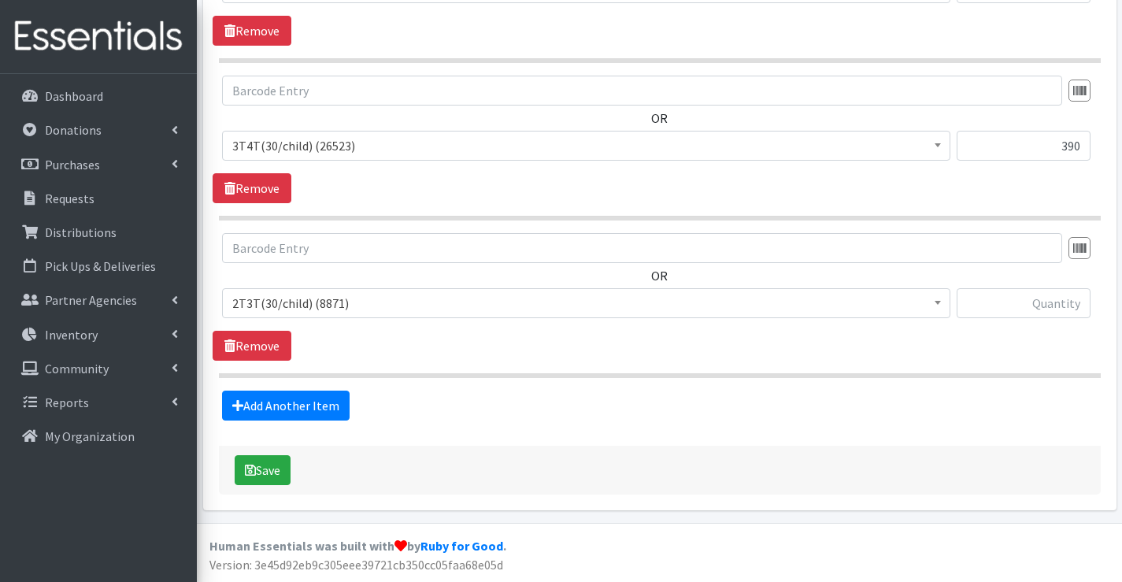
click at [306, 304] on span "2T3T(30/child) (8871)" at bounding box center [586, 303] width 708 height 22
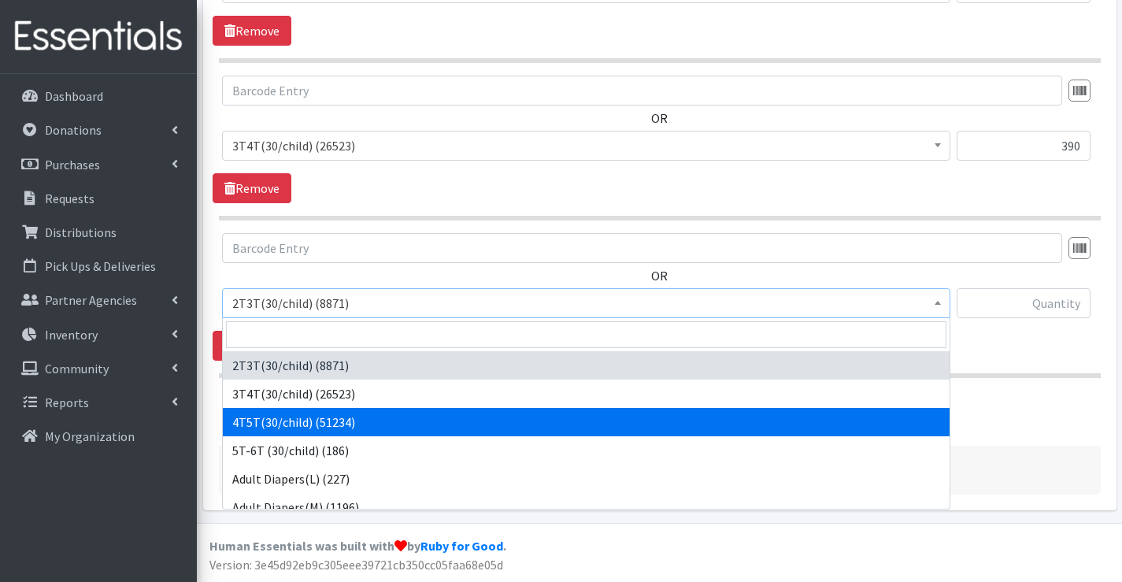
select select "953"
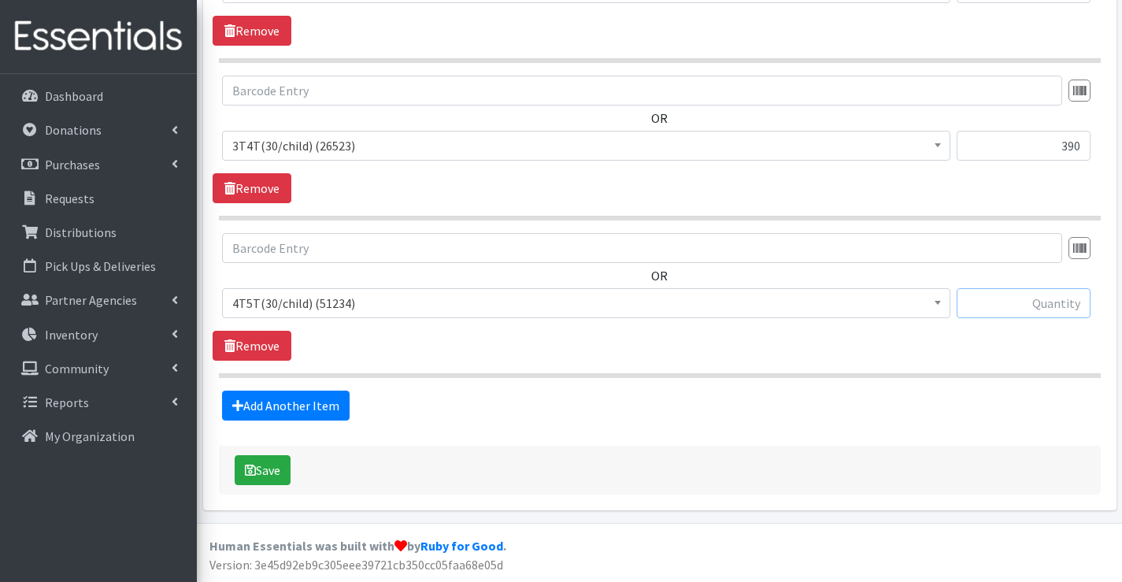
click at [993, 300] on input "text" at bounding box center [1024, 303] width 134 height 30
type input "480"
click at [262, 476] on button "Save" at bounding box center [263, 470] width 56 height 30
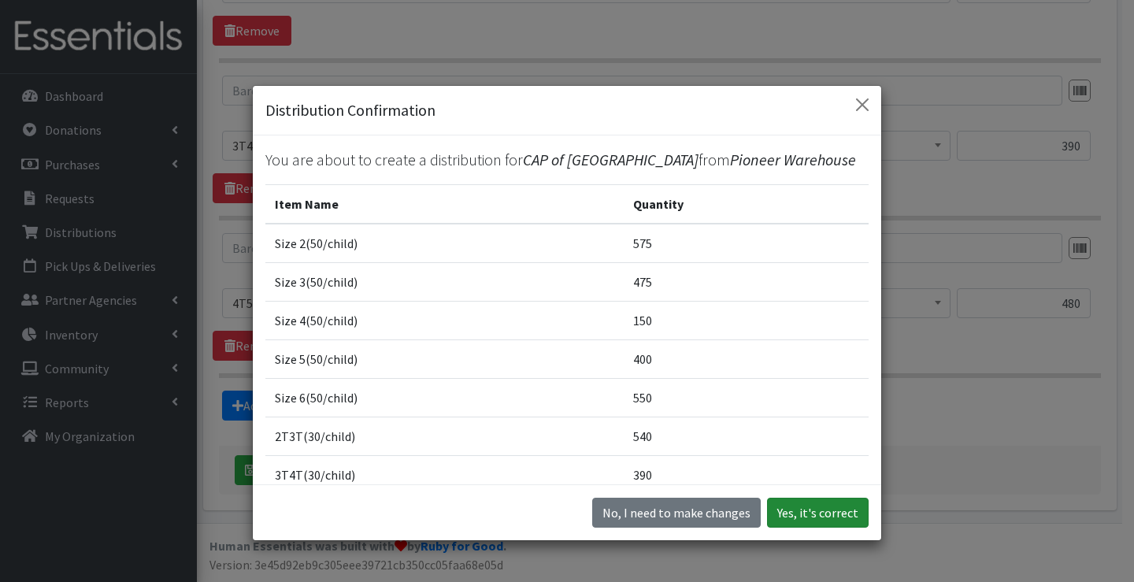
click at [798, 507] on button "Yes, it's correct" at bounding box center [818, 513] width 102 height 30
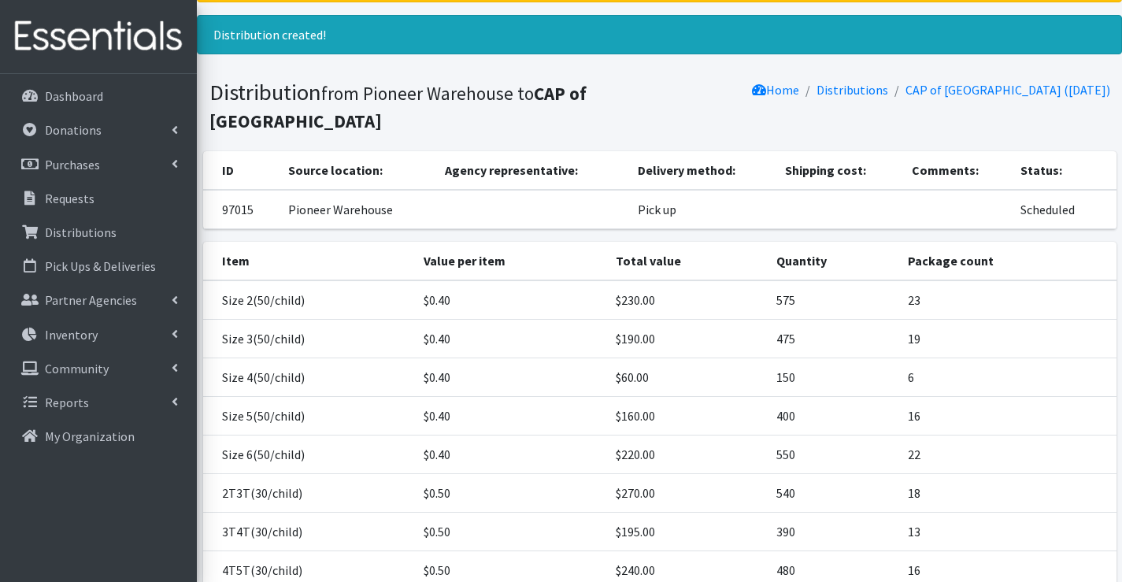
scroll to position [249, 0]
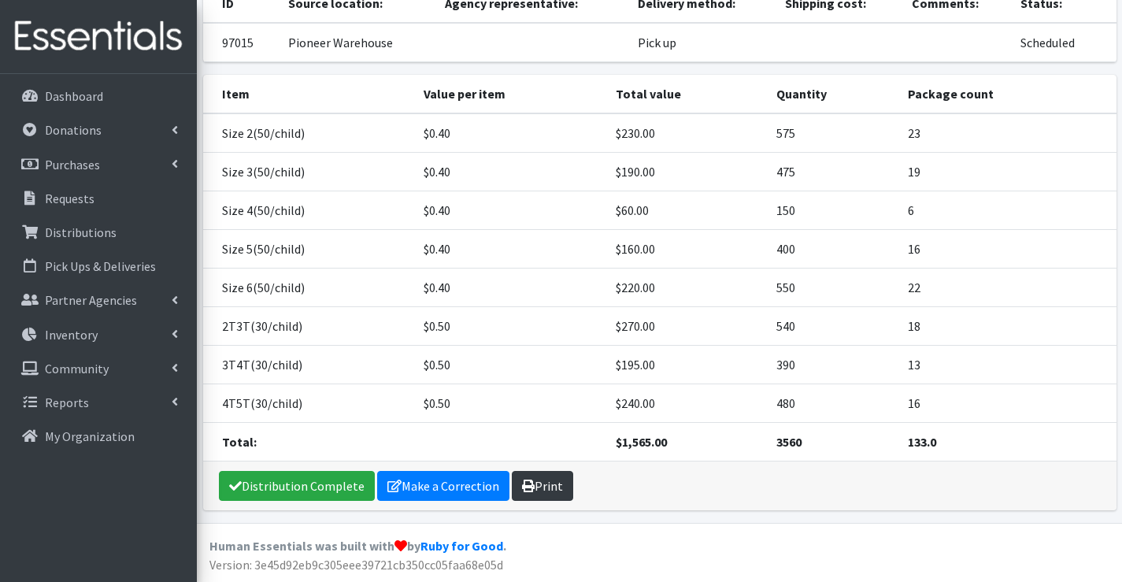
click at [550, 480] on link "Print" at bounding box center [542, 486] width 61 height 30
